Goal: Transaction & Acquisition: Purchase product/service

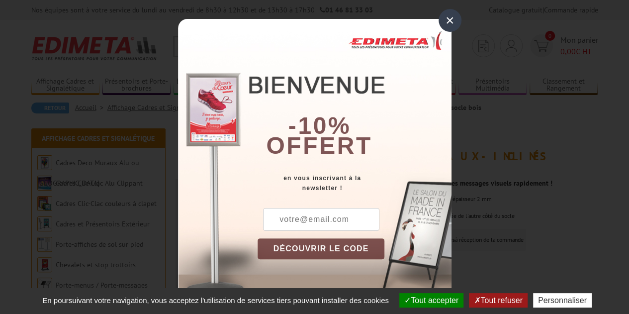
click at [455, 23] on div "×" at bounding box center [450, 20] width 23 height 23
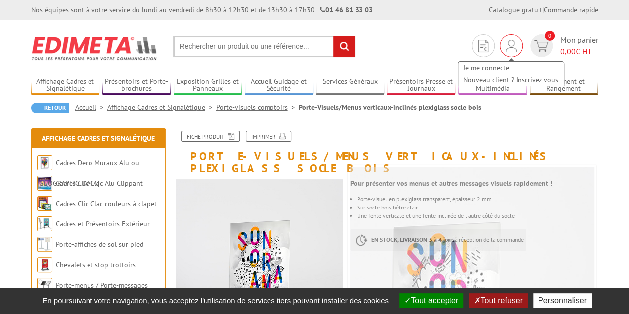
click at [514, 53] on div "Je me connecte Nouveau client ? Inscrivez-vous" at bounding box center [511, 68] width 107 height 35
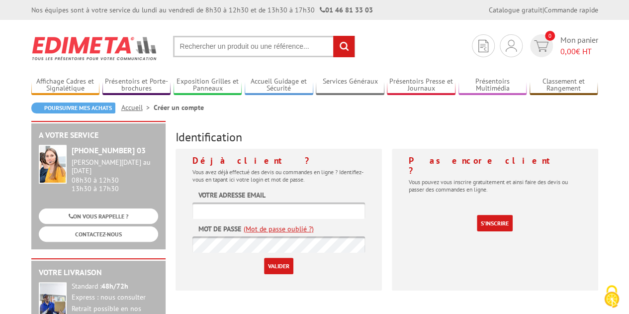
click at [257, 208] on input "text" at bounding box center [278, 210] width 173 height 16
click at [285, 225] on link "(Mot de passe oublié ?)" at bounding box center [279, 229] width 70 height 10
click at [281, 225] on link "(Mot de passe oublié ?)" at bounding box center [279, 229] width 70 height 10
click at [288, 198] on form "Votre adresse email Mot de passe (Mot de passe oublié ?) Valider" at bounding box center [278, 232] width 173 height 84
click at [276, 205] on input "text" at bounding box center [278, 210] width 173 height 16
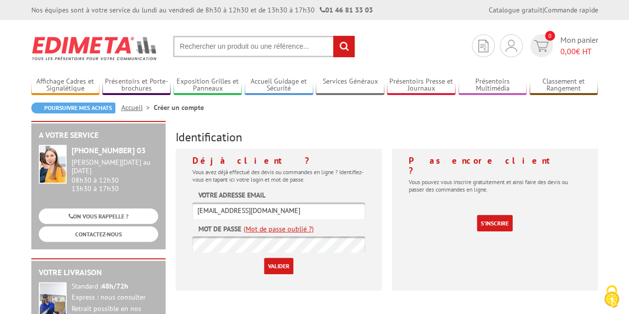
type input "dir.montpellier@eklohotels.com"
click at [271, 229] on link "(Mot de passe oublié ?)" at bounding box center [279, 229] width 70 height 10
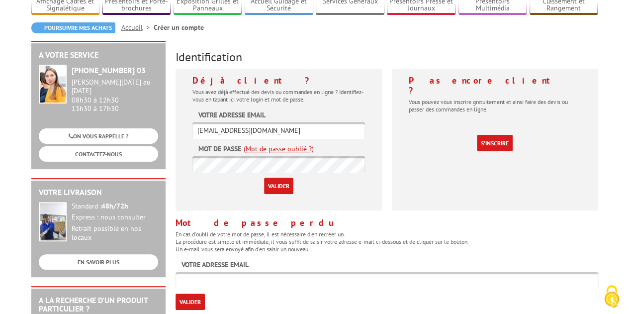
scroll to position [99, 0]
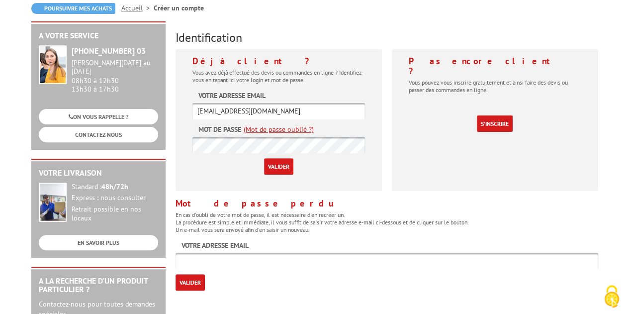
drag, startPoint x: 319, startPoint y: 110, endPoint x: 0, endPoint y: 51, distance: 324.8
click at [323, 256] on input "text" at bounding box center [387, 261] width 423 height 16
paste input "dir.montpellier@eklohotels.com"
type input "[EMAIL_ADDRESS][DOMAIN_NAME]"
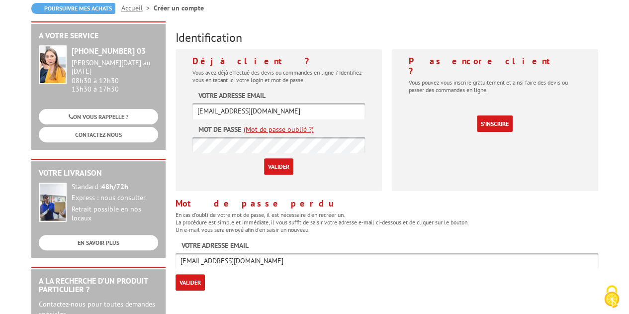
click at [199, 283] on input "Valider" at bounding box center [190, 282] width 29 height 16
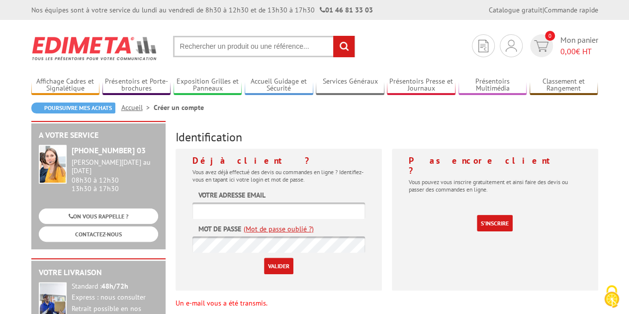
scroll to position [50, 0]
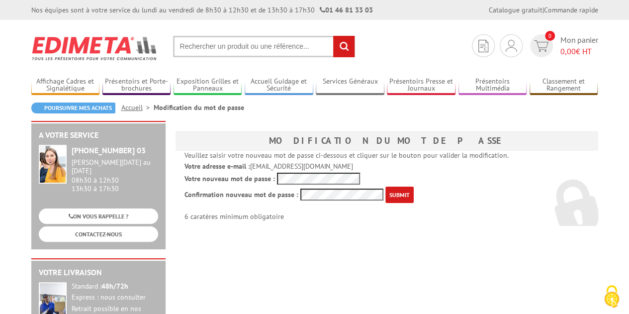
click at [406, 190] on input "submit" at bounding box center [399, 195] width 28 height 16
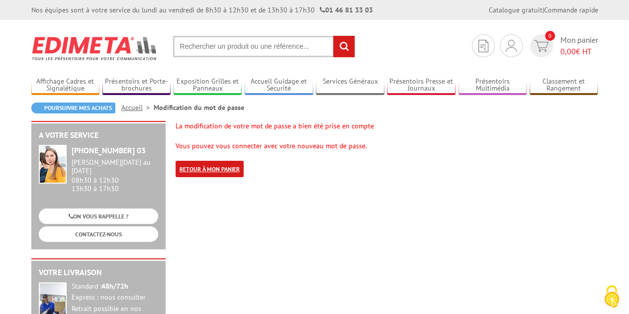
drag, startPoint x: 206, startPoint y: 165, endPoint x: 199, endPoint y: 170, distance: 7.9
click at [206, 165] on link "Retour à mon panier" at bounding box center [210, 169] width 68 height 16
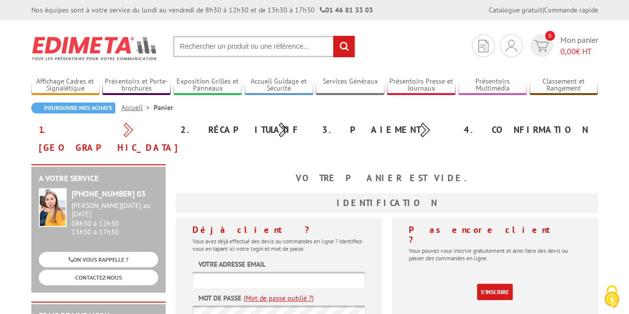
click at [208, 272] on input "text" at bounding box center [278, 280] width 173 height 16
type input "[EMAIL_ADDRESS][DOMAIN_NAME]"
click at [244, 293] on link "(Mot de passe oublié ?)" at bounding box center [279, 298] width 70 height 10
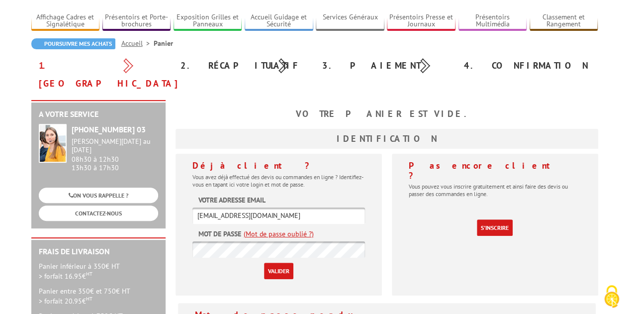
scroll to position [99, 0]
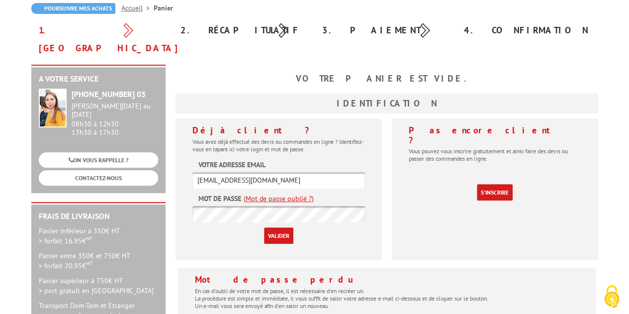
click at [270, 227] on input "Valider" at bounding box center [278, 235] width 29 height 16
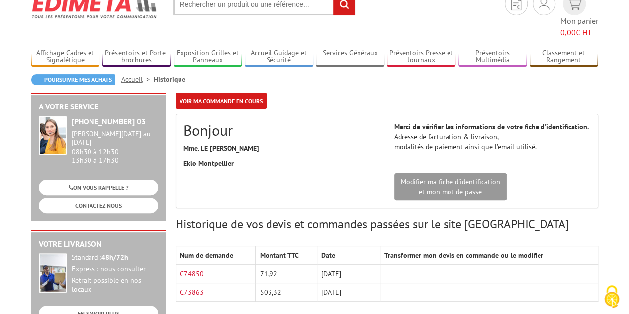
scroll to position [99, 0]
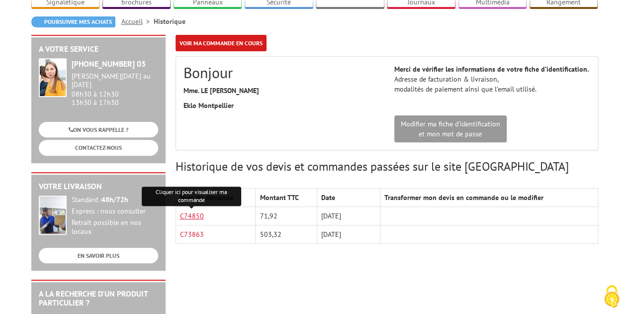
click at [196, 211] on link "C74850" at bounding box center [192, 215] width 24 height 9
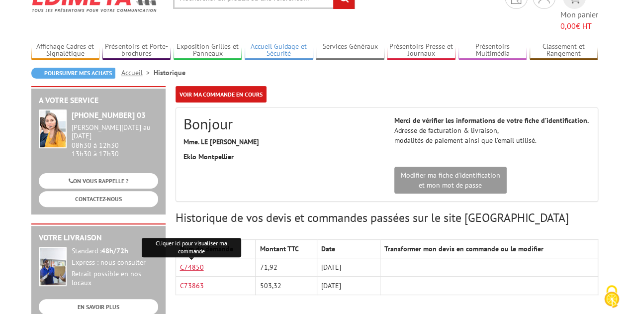
scroll to position [0, 0]
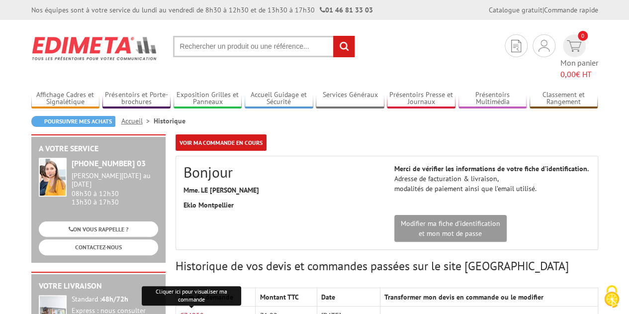
click at [203, 48] on input "text" at bounding box center [264, 46] width 182 height 21
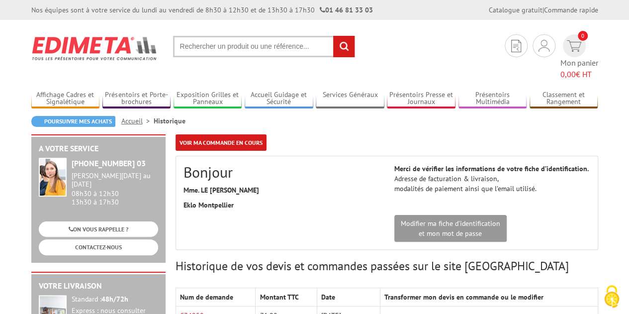
paste input "PORTE-VISUEL/MENU MIXTE VERTICAL-INCLINé PLEXIGLASS A4"
type input "PORTE-VISUEL/MENU MIXTE VERTICAL-INCLINé PLEXIGLASS A4"
click at [333, 36] on input "rechercher" at bounding box center [343, 46] width 21 height 21
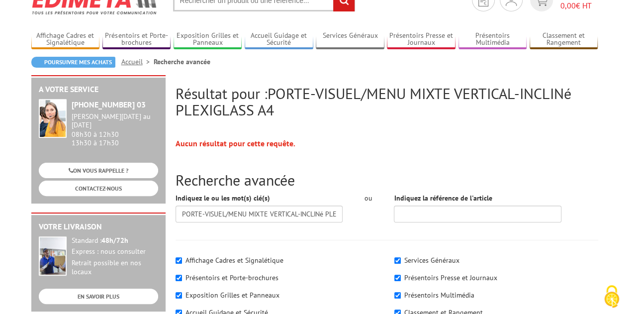
scroll to position [149, 0]
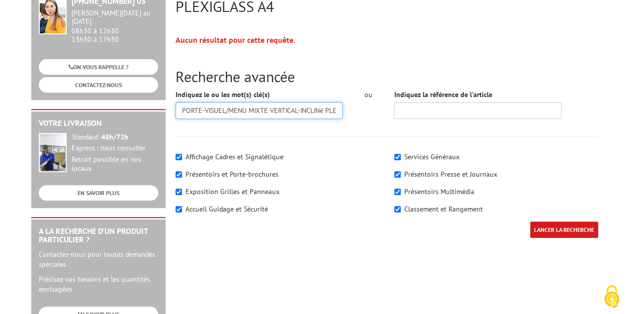
click at [232, 108] on input "PORTE-VISUEL/MENU MIXTE VERTICAL-INCLINé PLEXIGLASS A4" at bounding box center [260, 110] width 168 height 17
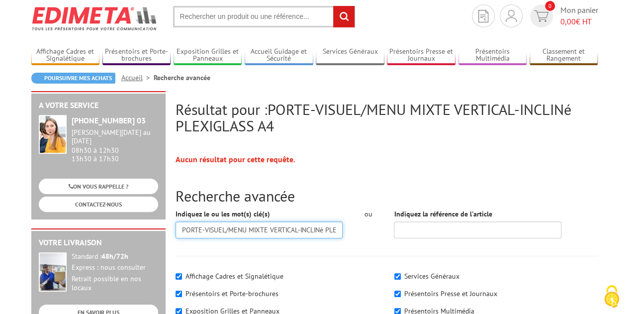
scroll to position [0, 0]
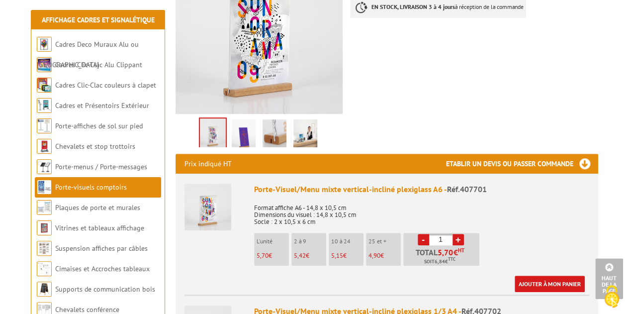
scroll to position [249, 0]
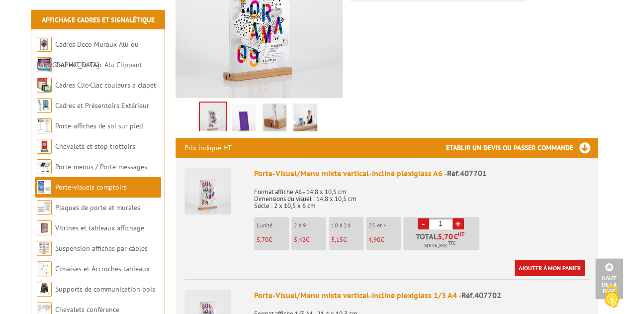
drag, startPoint x: 448, startPoint y: 210, endPoint x: 394, endPoint y: 213, distance: 53.8
click at [394, 217] on ul "L'unité 5,70 € 2 à 9 5,42 € 10 à 24 5,15 € 25 et + 4,90 € - 1 + 5,70 HT" at bounding box center [368, 236] width 228 height 38
click at [524, 188] on p "Format affiche A6 - 14,8 x 10,5 cm Dimensions du visuel : 14,8 x 10,5 cm Socle …" at bounding box center [421, 196] width 335 height 28
click at [427, 218] on link "-" at bounding box center [423, 223] width 11 height 11
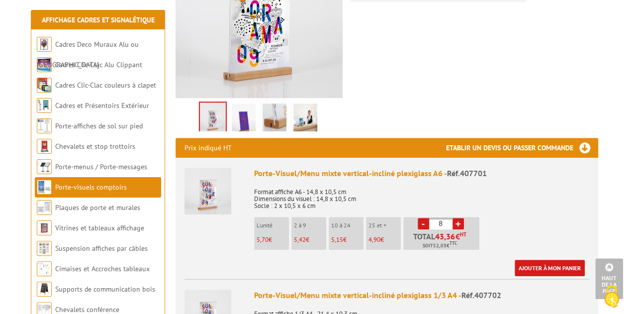
click at [427, 218] on link "-" at bounding box center [423, 223] width 11 height 11
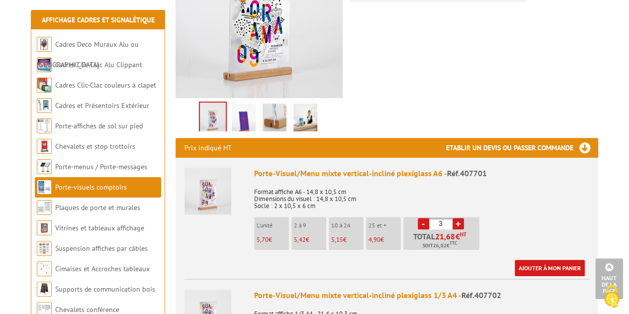
click at [427, 218] on link "-" at bounding box center [423, 223] width 11 height 11
type input "1"
click at [427, 218] on link "-" at bounding box center [423, 223] width 11 height 11
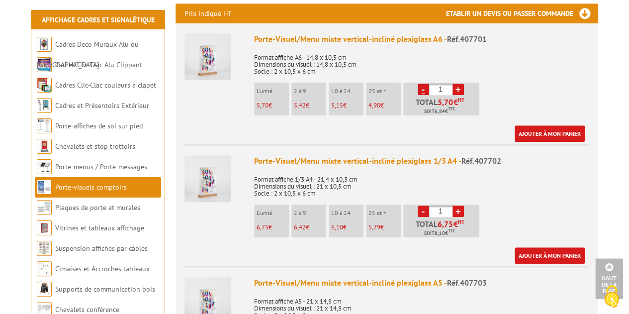
scroll to position [448, 0]
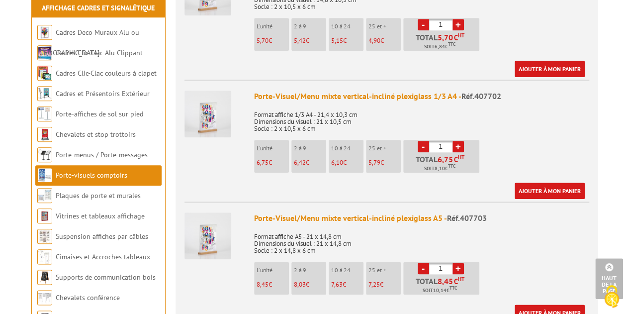
drag, startPoint x: 445, startPoint y: 140, endPoint x: 424, endPoint y: 148, distance: 22.4
click at [418, 145] on li "- 1 + Total 6,75 € HT Soit 8,10 € TTC" at bounding box center [441, 156] width 76 height 33
type input "10"
drag, startPoint x: 547, startPoint y: 177, endPoint x: 535, endPoint y: 194, distance: 21.5
click at [546, 183] on link "Ajouter à mon panier" at bounding box center [550, 191] width 70 height 16
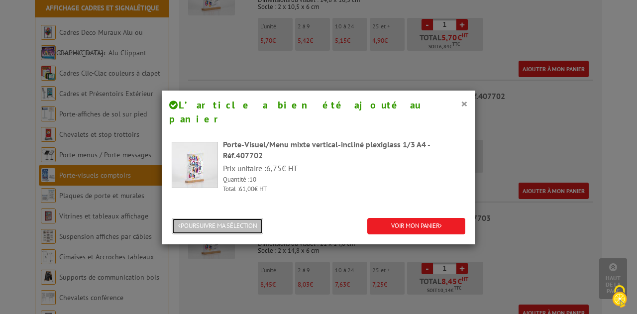
click at [232, 218] on button "POURSUIVRE MA SÉLECTION" at bounding box center [218, 226] width 92 height 16
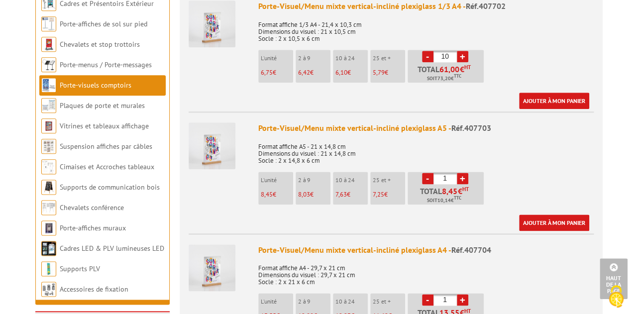
scroll to position [597, 0]
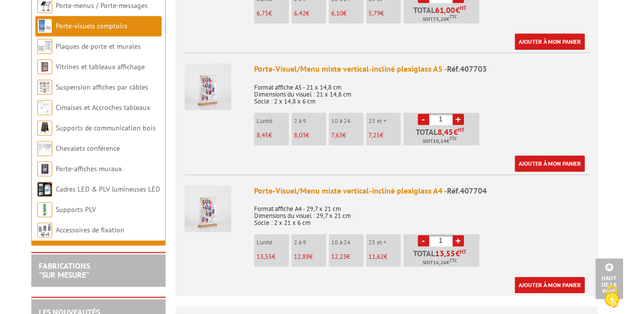
drag, startPoint x: 443, startPoint y: 105, endPoint x: 427, endPoint y: 105, distance: 15.9
click at [427, 112] on li "- 1 + Total 8,45 € HT Soit 10,14 € TTC" at bounding box center [441, 128] width 76 height 33
type input "24"
click at [544, 155] on link "Ajouter à mon panier" at bounding box center [550, 163] width 70 height 16
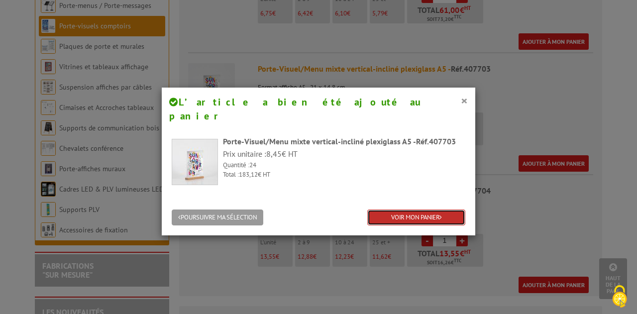
click at [398, 209] on link "VOIR MON PANIER" at bounding box center [416, 217] width 98 height 16
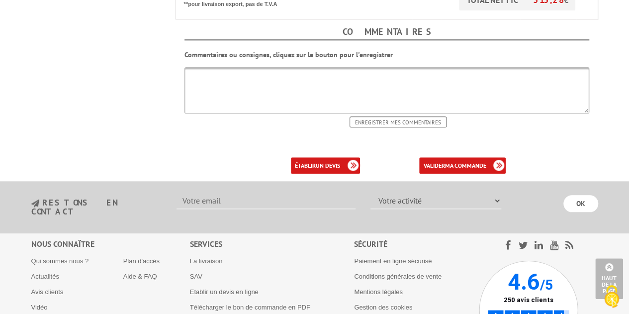
scroll to position [565, 0]
